Goal: Task Accomplishment & Management: Complete application form

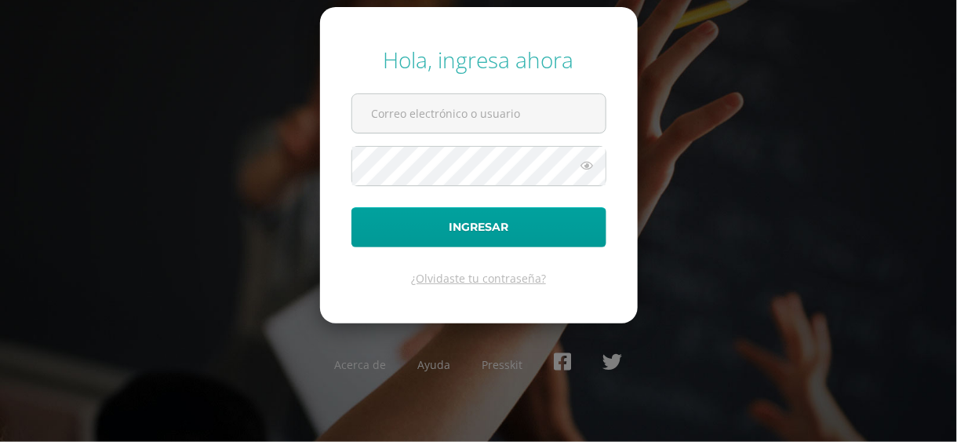
type input "blandon.mf@continentalamericano.edu.gt"
click at [245, 331] on div "Hola, ingresa ahora blandon.mf@continentalamericano.edu.gt Ingresar ¿Olvidaste …" at bounding box center [478, 220] width 957 height 376
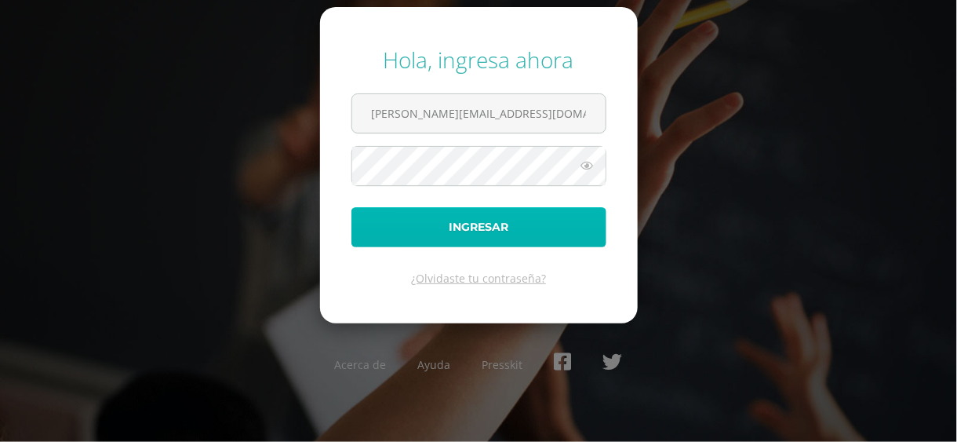
click at [473, 217] on button "Ingresar" at bounding box center [478, 227] width 255 height 40
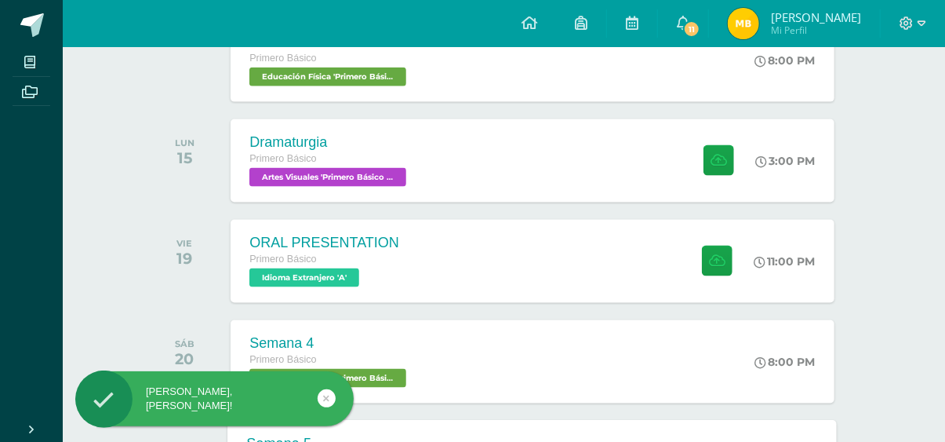
scroll to position [864, 0]
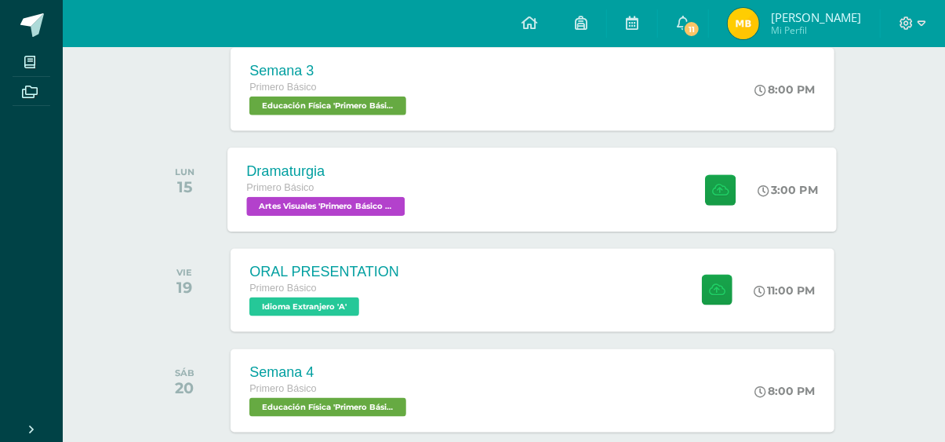
click at [499, 205] on div "Dramaturgia Primero Básico Artes Visuales 'Primero Básico A' 3:00 PM Dramaturgi…" at bounding box center [532, 189] width 609 height 84
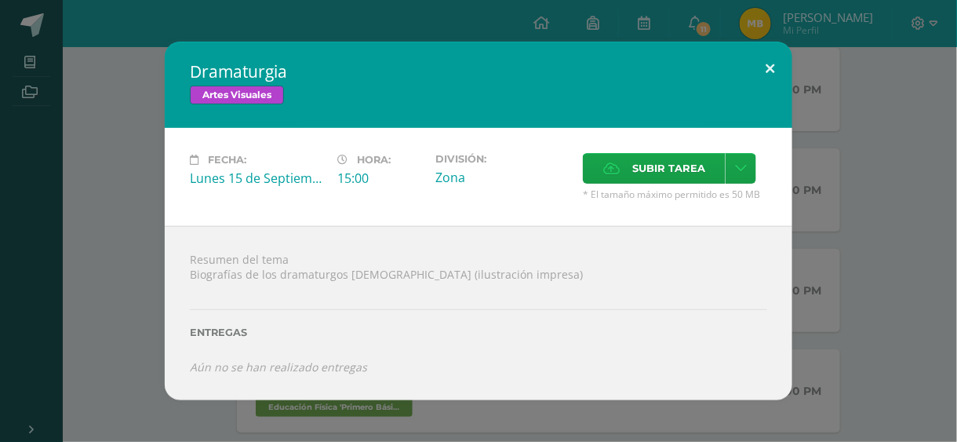
click at [772, 59] on button at bounding box center [769, 68] width 45 height 53
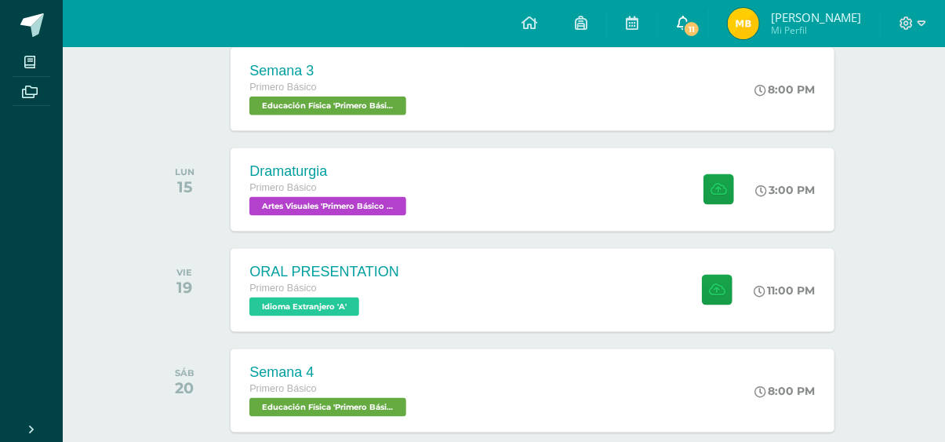
click at [708, 10] on link "11" at bounding box center [683, 23] width 50 height 47
click at [879, 157] on div "todas las Actividades No tienes actividades Échale un vistazo a los demás perío…" at bounding box center [504, 312] width 772 height 2043
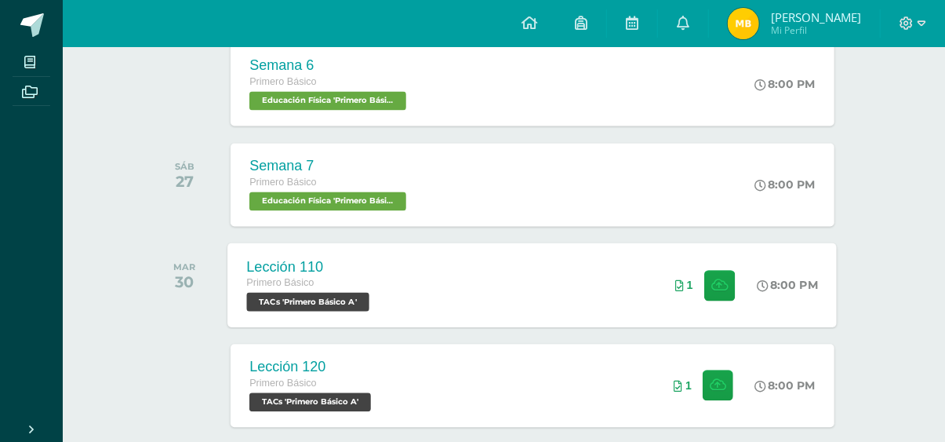
scroll to position [1492, 0]
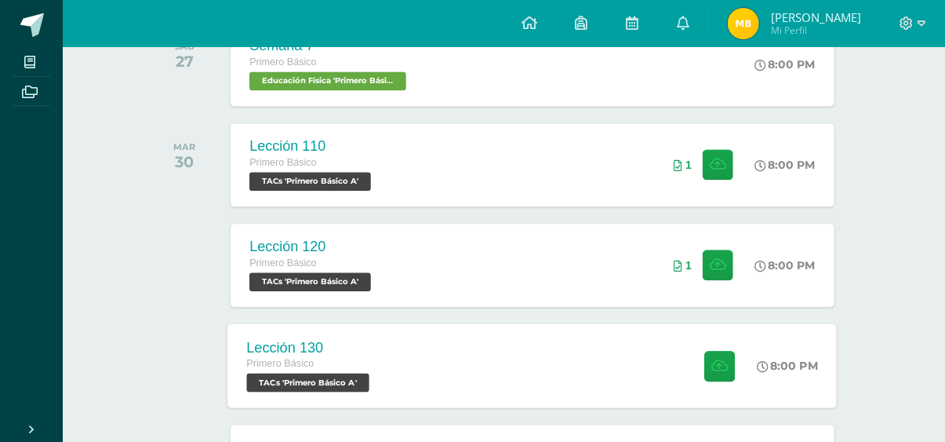
click at [522, 345] on div "Lección 130 Primero Básico TACs 'Primero Básico A' 8:00 PM Lección 130 TACs" at bounding box center [532, 365] width 609 height 84
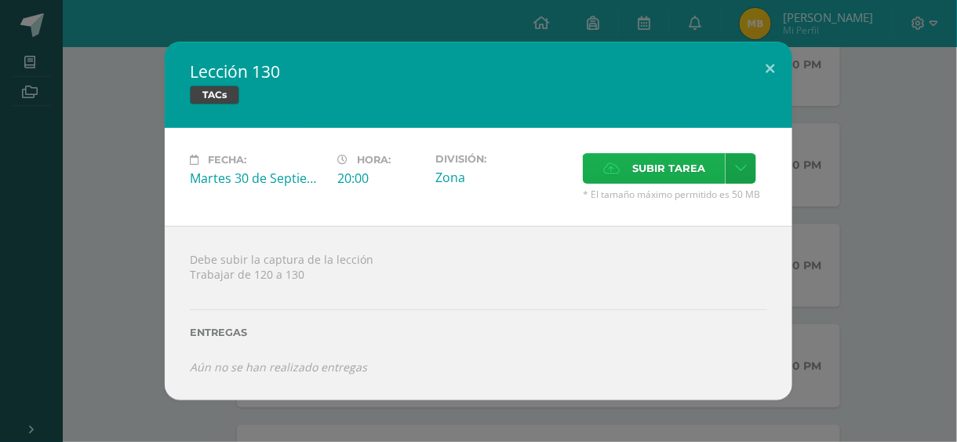
click at [673, 155] on span "Subir tarea" at bounding box center [668, 168] width 73 height 29
click at [0, 0] on input "Subir tarea" at bounding box center [0, 0] width 0 height 0
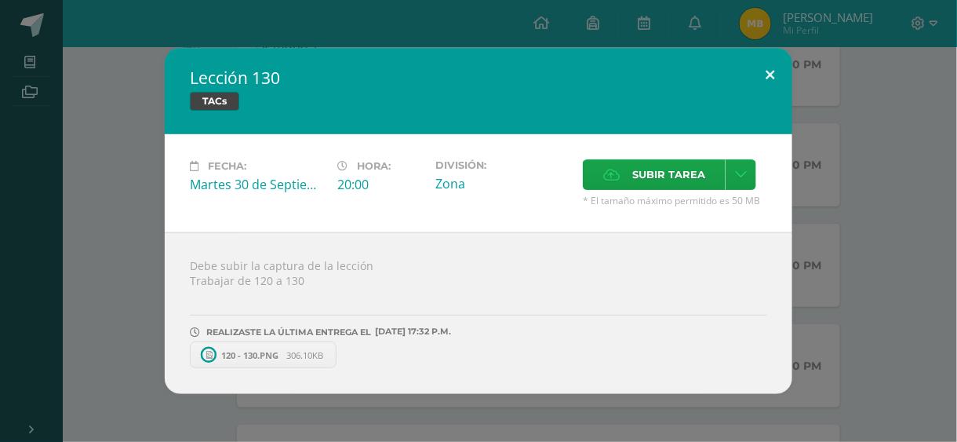
click at [780, 74] on button at bounding box center [769, 74] width 45 height 53
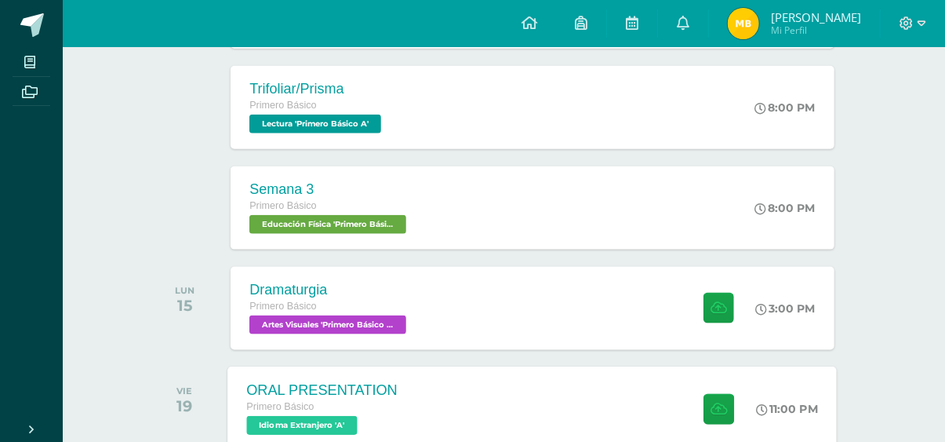
scroll to position [784, 0]
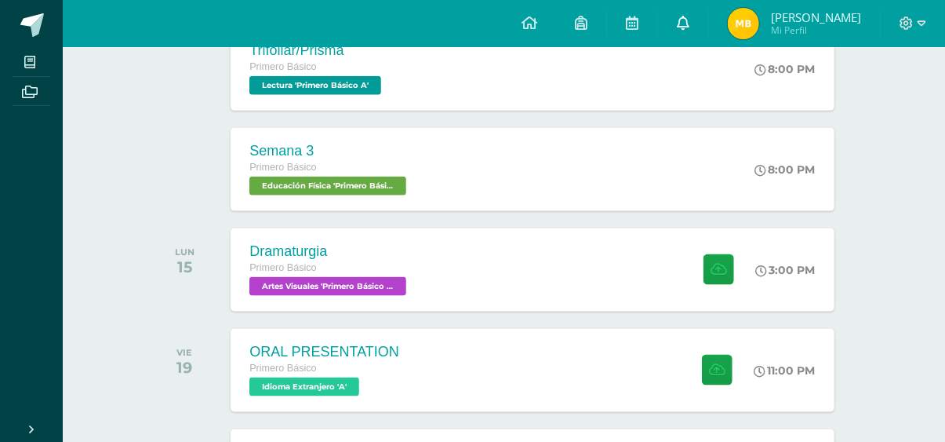
click at [687, 12] on link "0" at bounding box center [683, 23] width 50 height 47
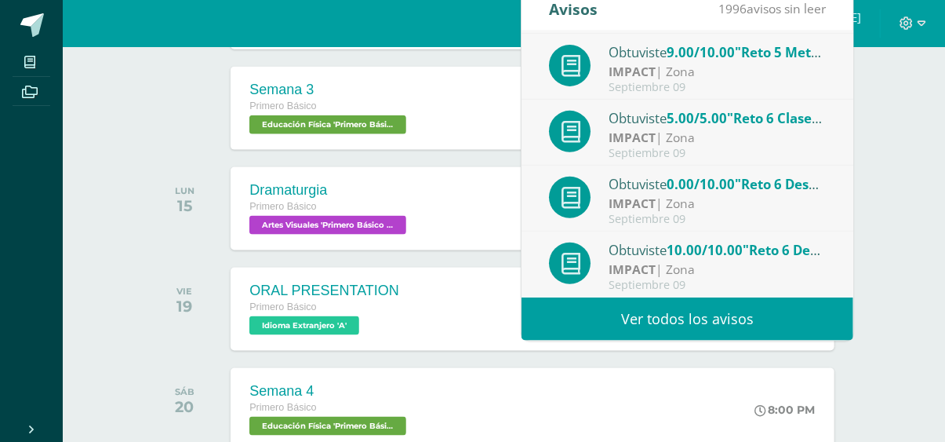
scroll to position [863, 0]
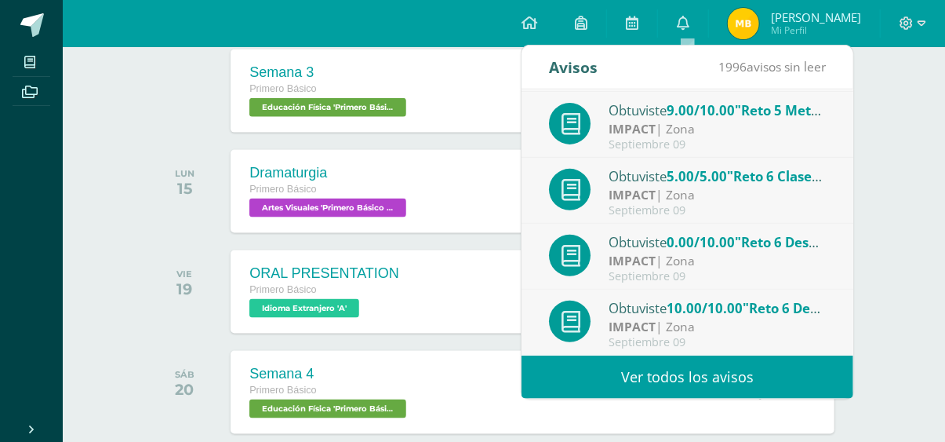
click at [777, 263] on div "IMPACT | Zona" at bounding box center [718, 261] width 218 height 18
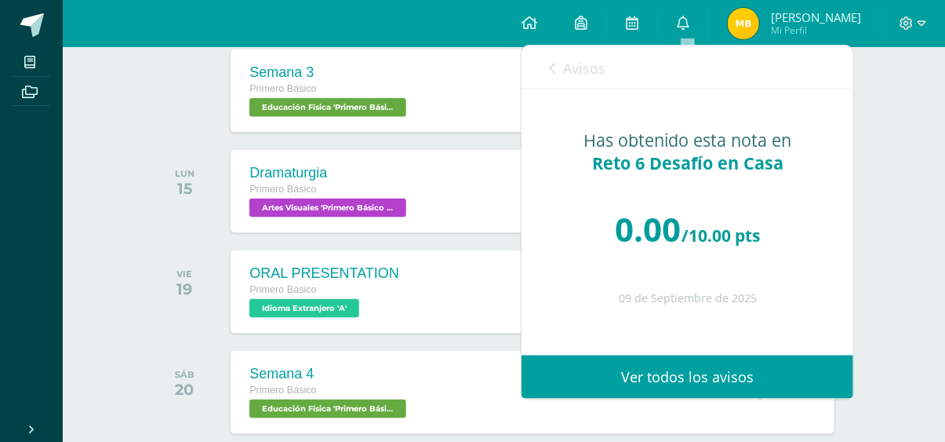
click at [549, 66] on icon at bounding box center [552, 68] width 6 height 13
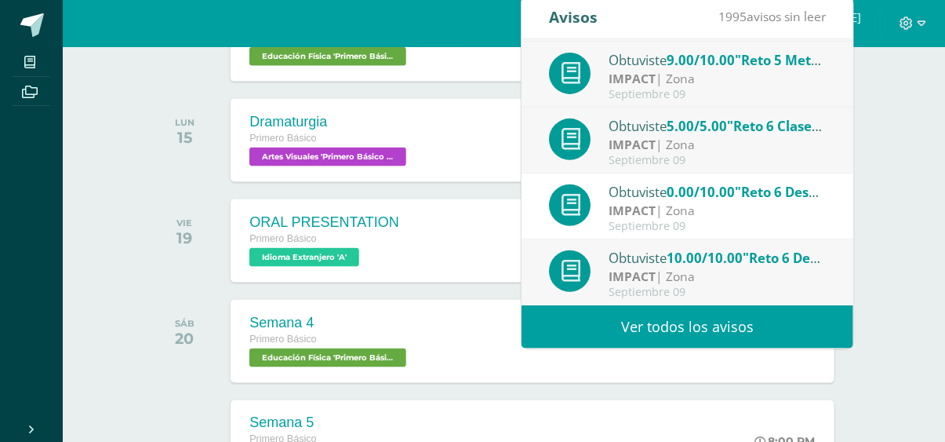
scroll to position [941, 0]
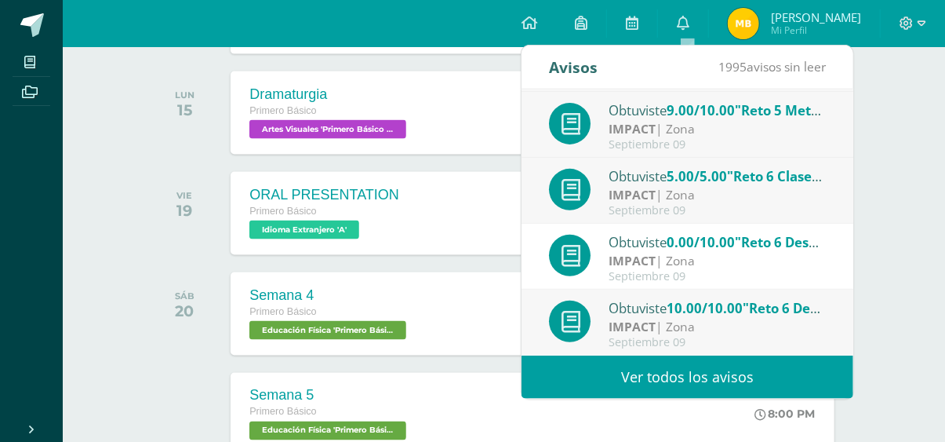
click at [765, 240] on span ""Reto 6 Desafío en Casa"" at bounding box center [814, 242] width 158 height 18
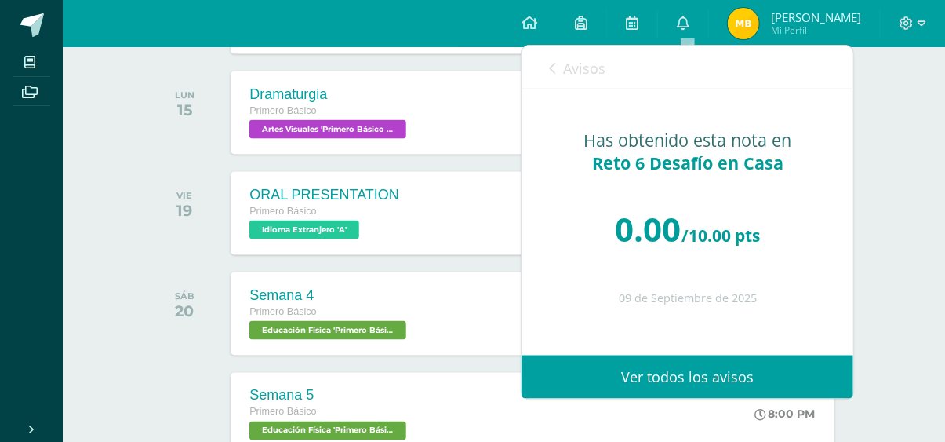
click at [554, 57] on link "Avisos" at bounding box center [577, 67] width 56 height 45
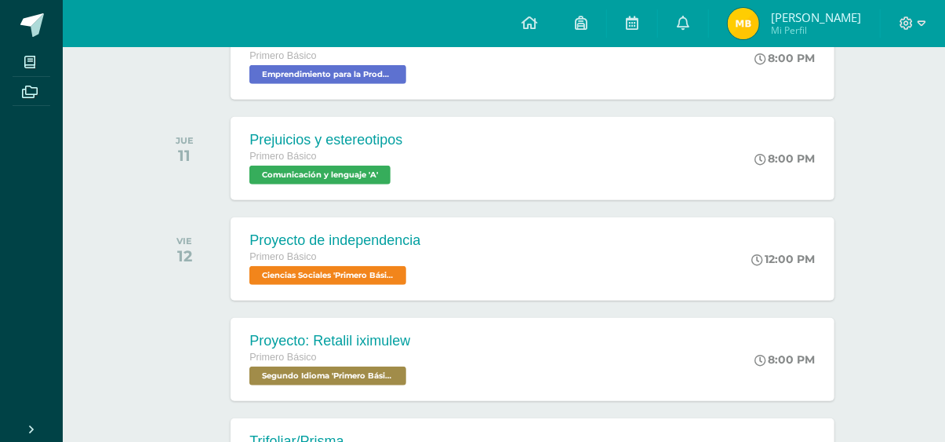
scroll to position [385, 0]
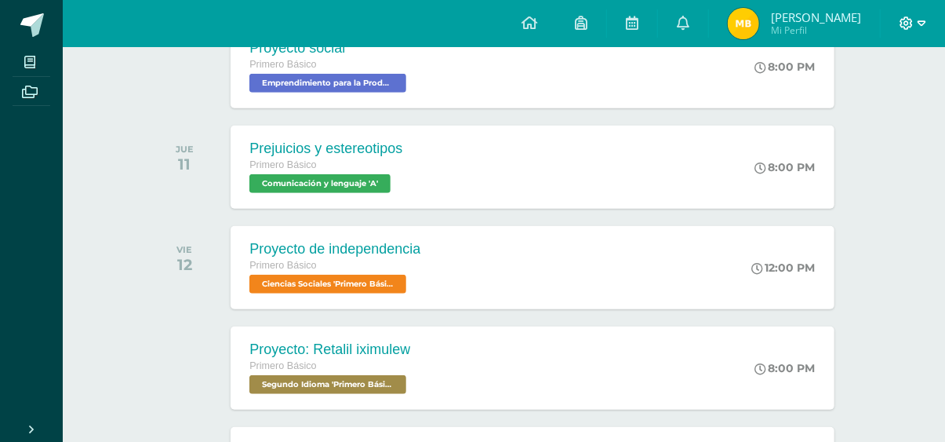
click at [911, 24] on icon at bounding box center [907, 23] width 14 height 14
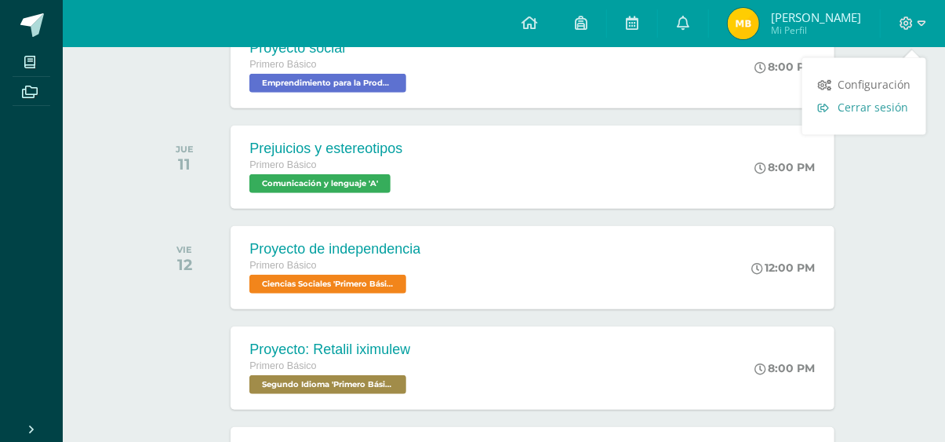
click at [869, 115] on span "Cerrar sesión" at bounding box center [873, 107] width 71 height 15
